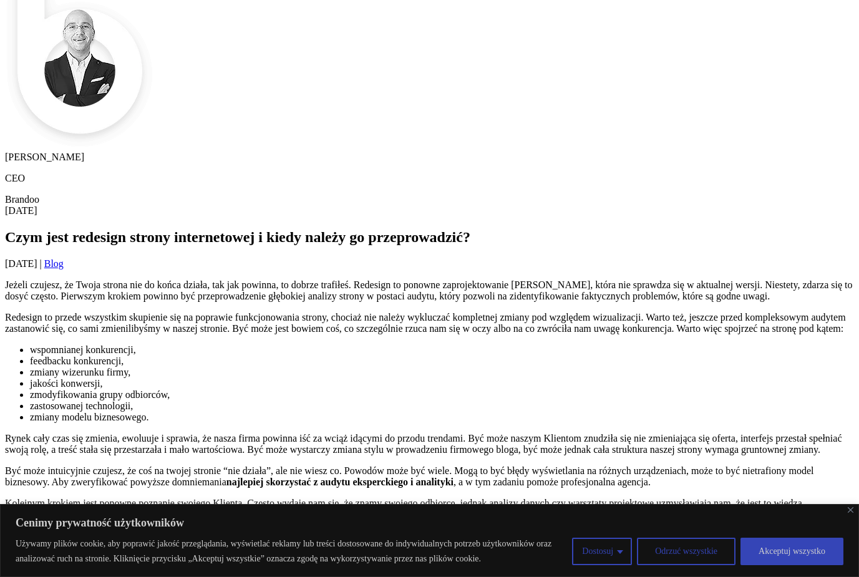
scroll to position [1060, 0]
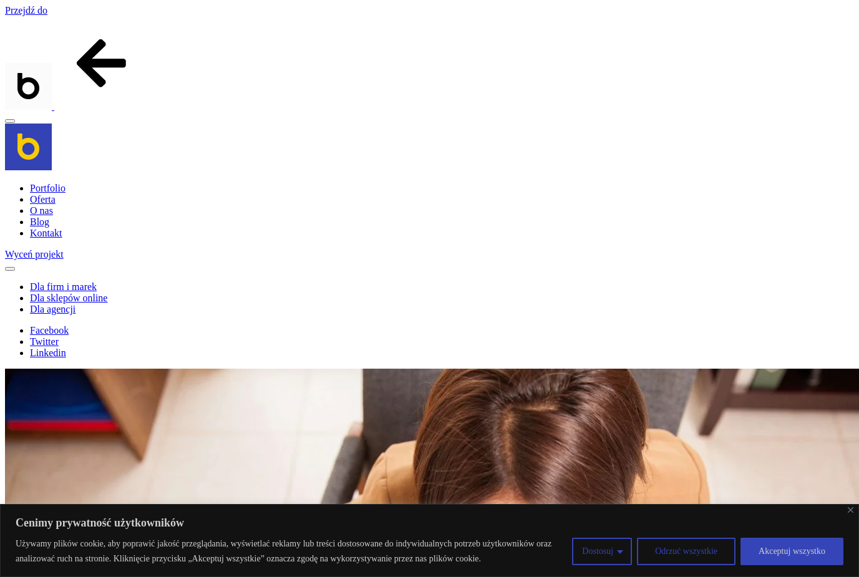
click at [40, 130] on img at bounding box center [28, 146] width 47 height 47
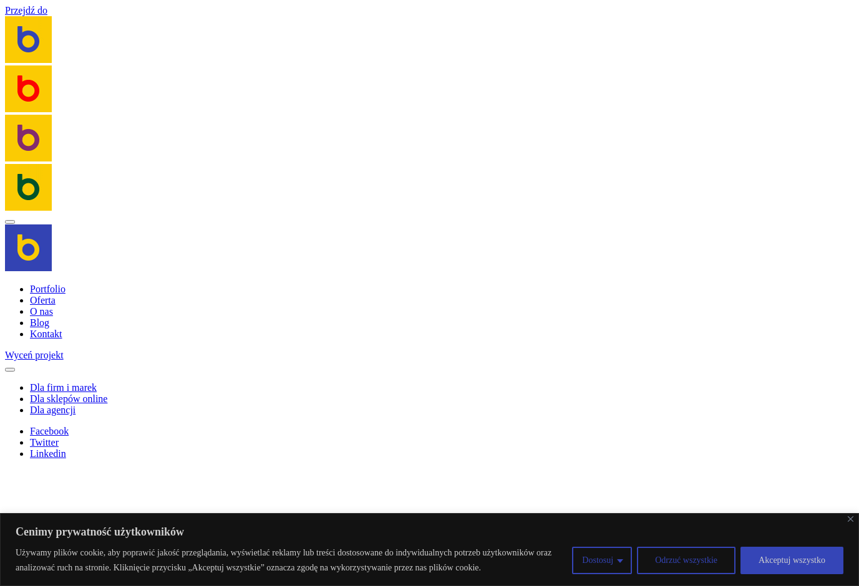
click at [41, 127] on img at bounding box center [28, 138] width 47 height 47
